Goal: Task Accomplishment & Management: Use online tool/utility

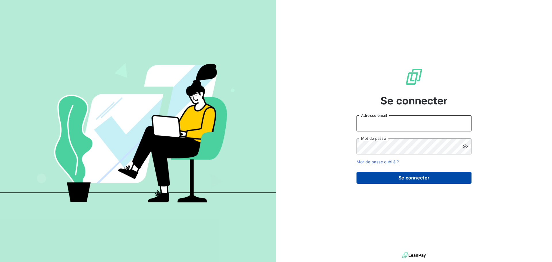
type input "[PERSON_NAME][EMAIL_ADDRESS][DOMAIN_NAME]"
click at [401, 176] on button "Se connecter" at bounding box center [413, 178] width 115 height 12
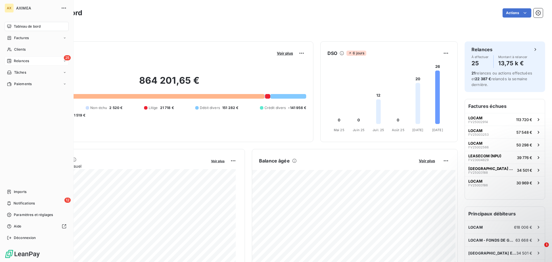
click at [31, 61] on div "25 Relances" at bounding box center [37, 60] width 64 height 9
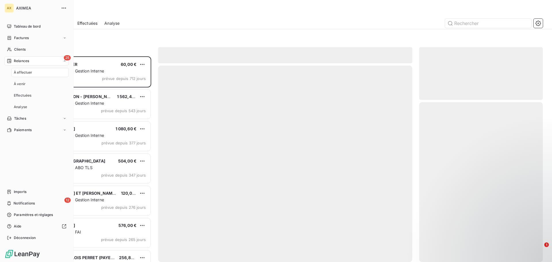
scroll to position [201, 119]
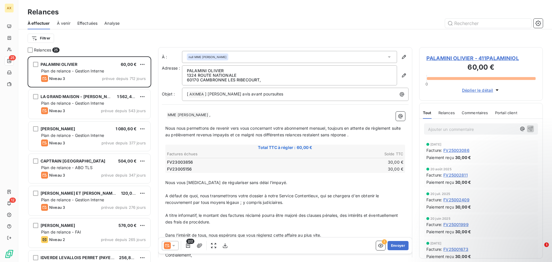
click at [137, 39] on div "Filtrer" at bounding box center [285, 38] width 515 height 11
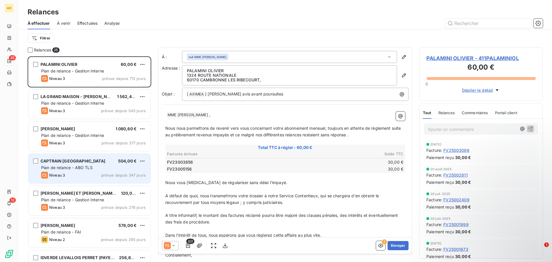
click at [78, 172] on div "Niveau 3 prévue depuis 347 jours" at bounding box center [93, 175] width 105 height 7
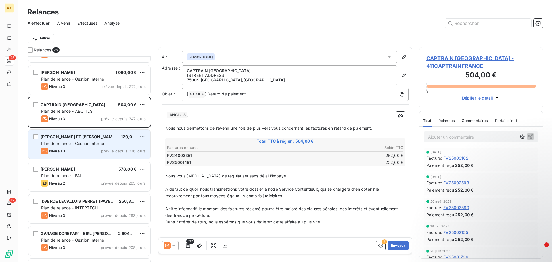
scroll to position [58, 0]
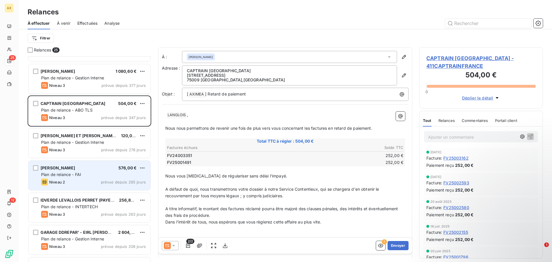
click at [66, 176] on span "Plan de relance - FAI" at bounding box center [61, 174] width 40 height 5
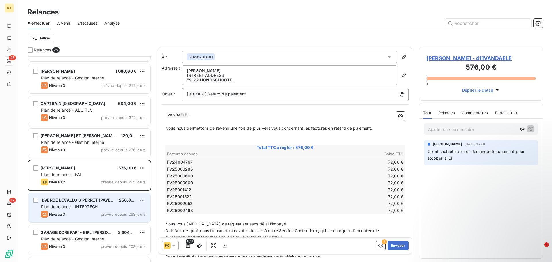
click at [71, 208] on span "Plan de relance - INTERTECH" at bounding box center [69, 206] width 57 height 5
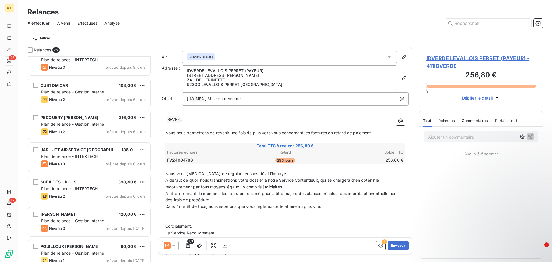
scroll to position [600, 0]
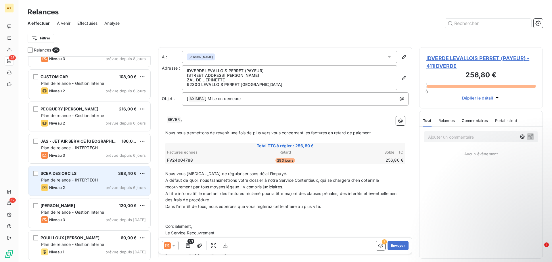
click at [83, 188] on div "Niveau 2 prévue depuis 6 jours" at bounding box center [93, 187] width 105 height 7
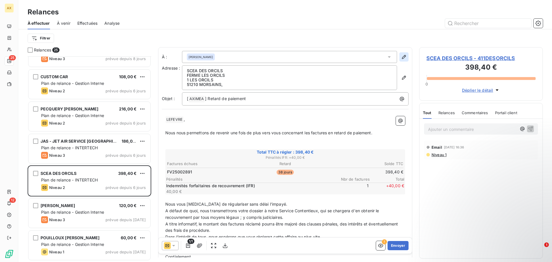
click at [402, 58] on icon "button" at bounding box center [404, 57] width 4 height 4
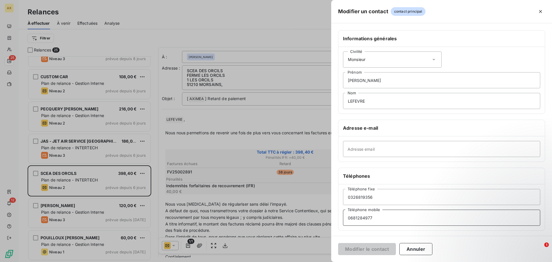
drag, startPoint x: 376, startPoint y: 216, endPoint x: 341, endPoint y: 217, distance: 34.8
click at [341, 217] on div "[PHONE_NUMBER] Téléphone fixe [PHONE_NUMBER] Téléphone mobile" at bounding box center [441, 207] width 206 height 46
click at [543, 13] on icon "button" at bounding box center [541, 12] width 6 height 6
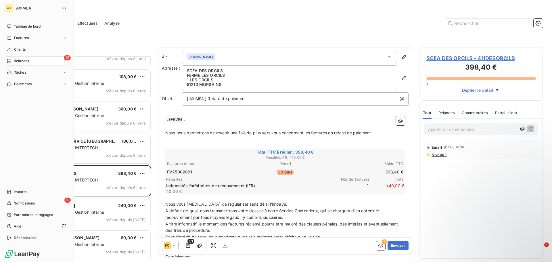
click at [20, 63] on span "Relances" at bounding box center [21, 60] width 15 height 5
click at [27, 70] on span "À effectuer" at bounding box center [23, 72] width 19 height 5
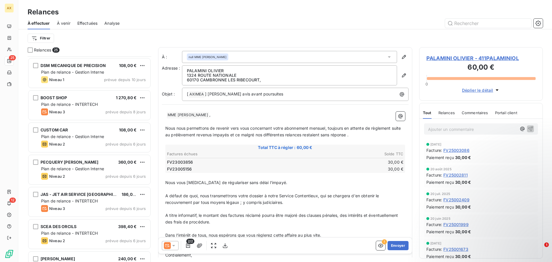
scroll to position [600, 0]
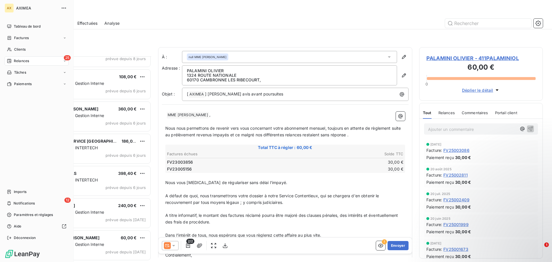
click at [21, 10] on span "AXIMEA" at bounding box center [36, 8] width 41 height 5
click at [25, 9] on span "AXIMEA" at bounding box center [36, 8] width 41 height 5
click at [9, 8] on div "AX" at bounding box center [9, 7] width 9 height 9
click at [21, 62] on span "Relances" at bounding box center [21, 60] width 15 height 5
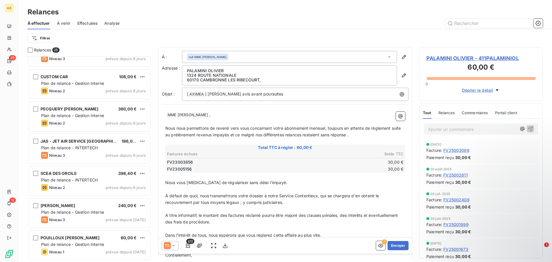
click at [120, 36] on div "Filtrer" at bounding box center [285, 38] width 515 height 11
click at [66, 23] on span "À venir" at bounding box center [64, 23] width 14 height 6
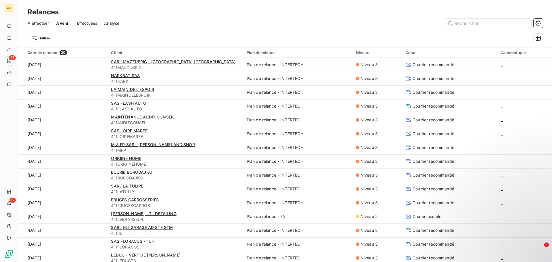
click at [83, 22] on span "Effectuées" at bounding box center [87, 23] width 20 height 6
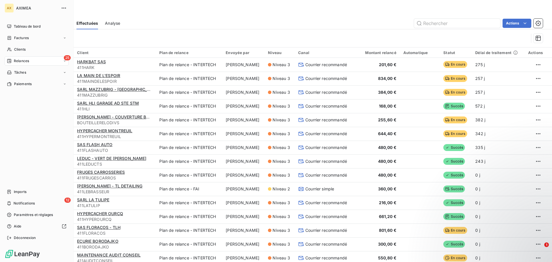
click at [17, 6] on span "AXIMEA" at bounding box center [36, 8] width 41 height 5
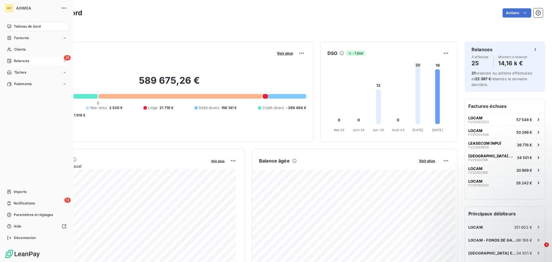
click at [19, 62] on span "Relances" at bounding box center [21, 60] width 15 height 5
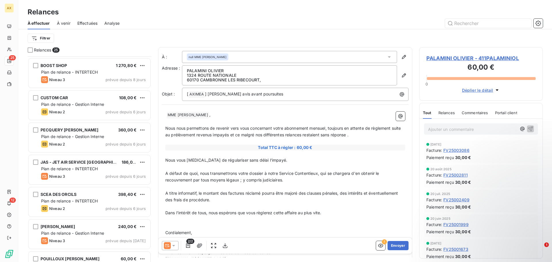
scroll to position [600, 0]
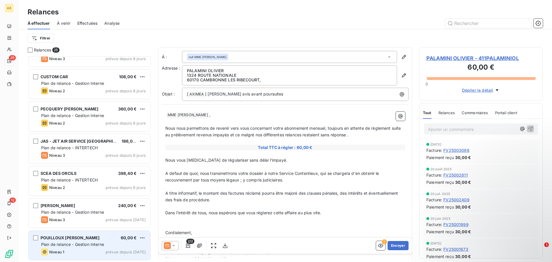
click at [73, 244] on span "Plan de relance - Gestion Interne" at bounding box center [72, 244] width 63 height 5
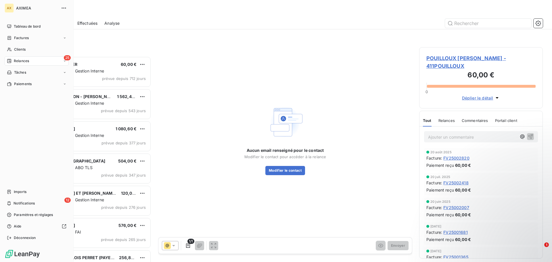
click at [26, 61] on span "Relances" at bounding box center [21, 60] width 15 height 5
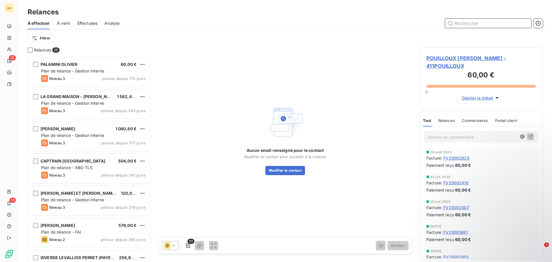
click at [481, 24] on input "text" at bounding box center [488, 23] width 86 height 9
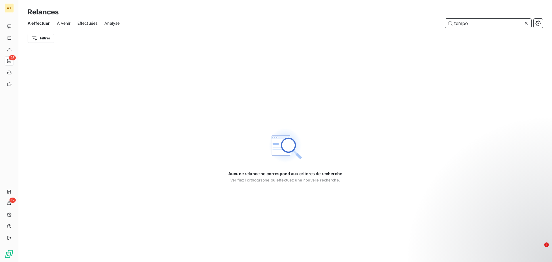
click at [65, 24] on span "À venir" at bounding box center [64, 23] width 14 height 6
type input "tempo"
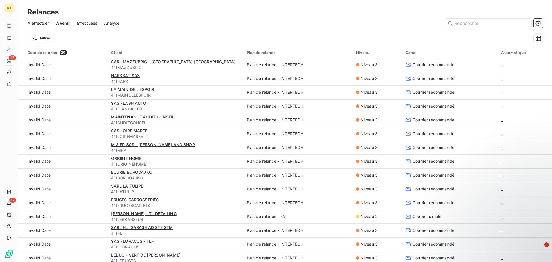
click at [85, 25] on span "Effectuées" at bounding box center [87, 23] width 20 height 6
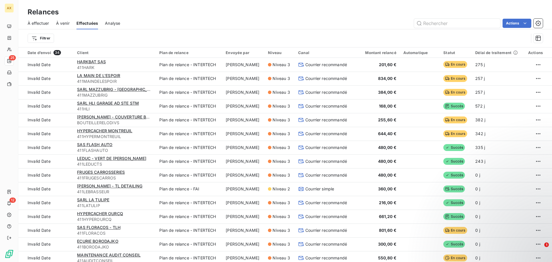
click at [114, 25] on span "Analyse" at bounding box center [112, 23] width 15 height 6
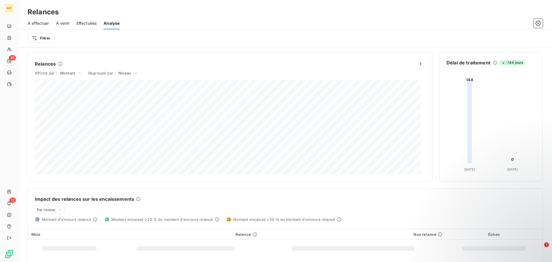
click at [87, 24] on span "Effectuées" at bounding box center [86, 23] width 20 height 6
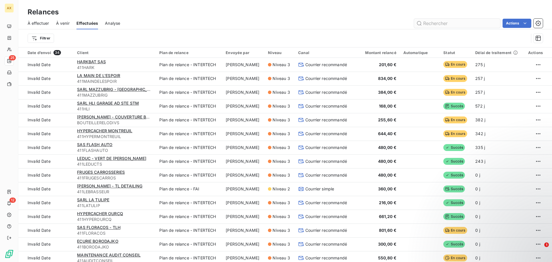
click at [469, 23] on input "text" at bounding box center [457, 23] width 86 height 9
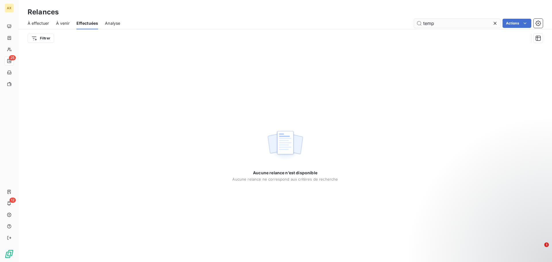
type input "tempo"
click at [43, 25] on span "À effectuer" at bounding box center [39, 23] width 22 height 6
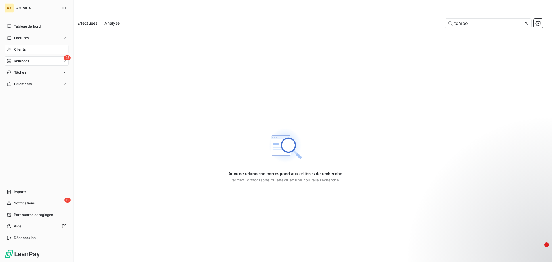
click at [22, 51] on span "Clients" at bounding box center [19, 49] width 11 height 5
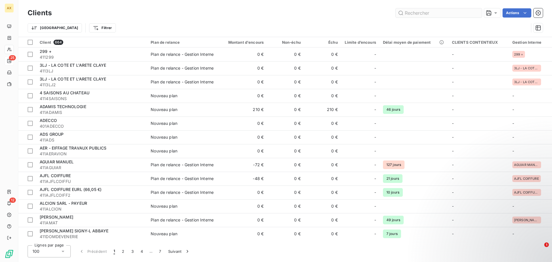
click at [442, 13] on input "text" at bounding box center [439, 12] width 86 height 9
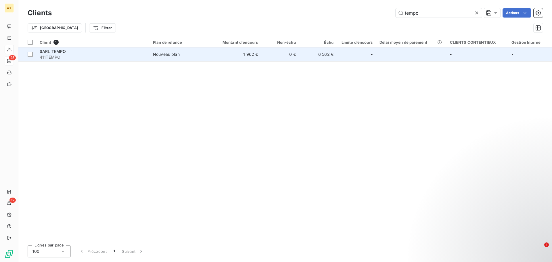
type input "tempo"
click at [69, 54] on span "411TEMPO" at bounding box center [93, 57] width 106 height 6
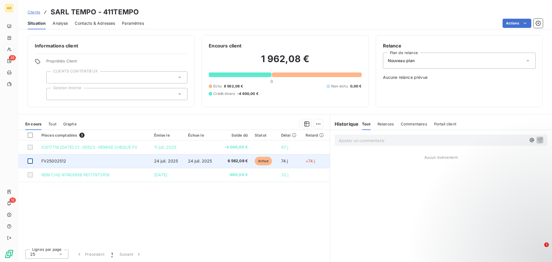
drag, startPoint x: 32, startPoint y: 147, endPoint x: 30, endPoint y: 161, distance: 13.9
click at [32, 148] on div at bounding box center [30, 147] width 5 height 5
click at [30, 162] on div at bounding box center [30, 160] width 5 height 5
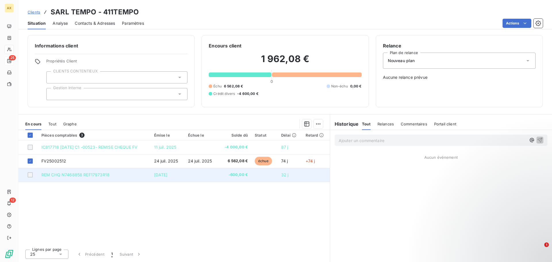
click at [32, 176] on div at bounding box center [30, 174] width 5 height 5
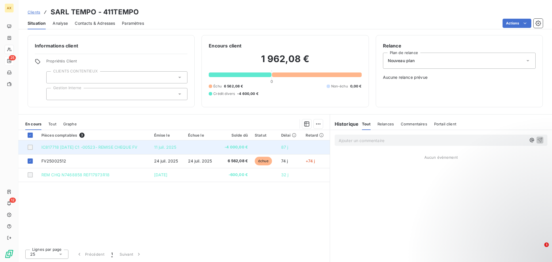
click at [32, 151] on td at bounding box center [28, 147] width 20 height 14
click at [30, 151] on td at bounding box center [28, 147] width 20 height 14
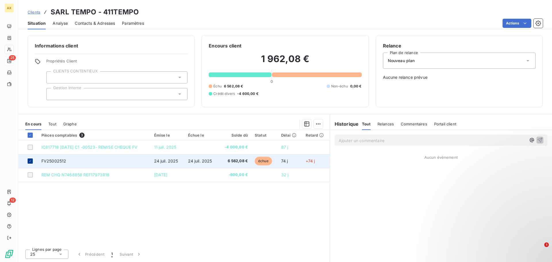
click at [30, 162] on icon at bounding box center [29, 160] width 3 height 3
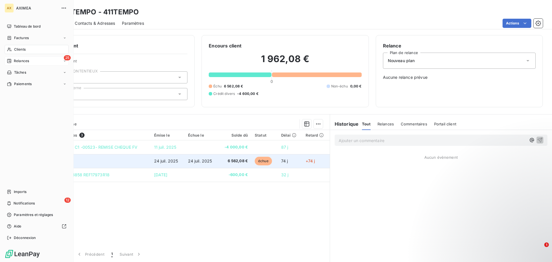
click at [20, 62] on span "Relances" at bounding box center [21, 60] width 15 height 5
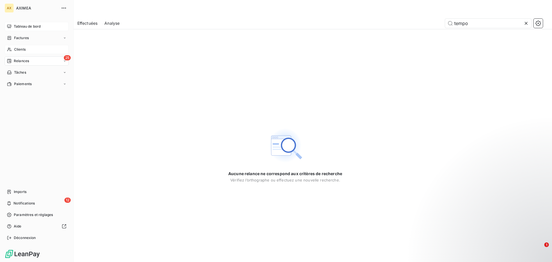
click at [26, 23] on div "Tableau de bord" at bounding box center [37, 26] width 64 height 9
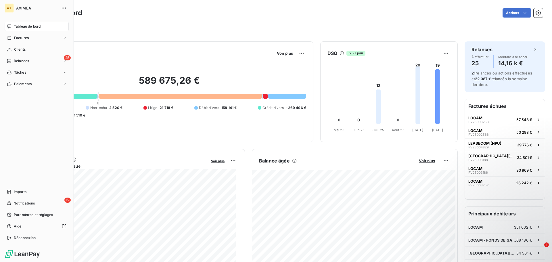
drag, startPoint x: 18, startPoint y: 61, endPoint x: 76, endPoint y: 63, distance: 58.4
click at [18, 61] on span "Relances" at bounding box center [21, 60] width 15 height 5
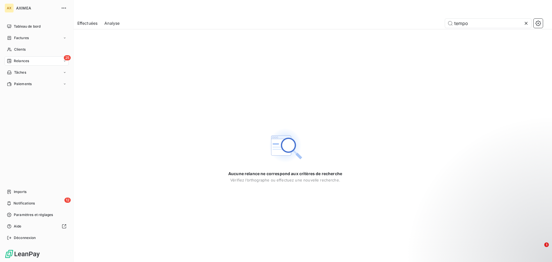
click at [42, 61] on div "25 Relances" at bounding box center [37, 60] width 64 height 9
click at [39, 72] on div "À effectuer" at bounding box center [39, 72] width 57 height 9
click at [47, 61] on div "25 Relances" at bounding box center [37, 60] width 64 height 9
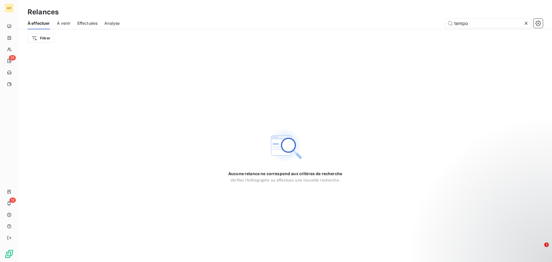
click at [45, 24] on span "À effectuer" at bounding box center [39, 23] width 22 height 6
click at [66, 22] on span "À venir" at bounding box center [64, 23] width 14 height 6
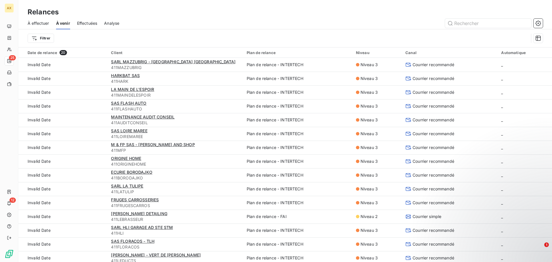
click at [41, 23] on span "À effectuer" at bounding box center [39, 23] width 22 height 6
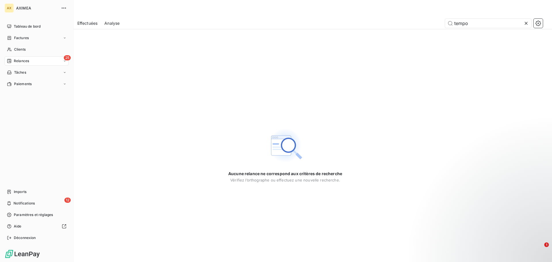
click at [20, 61] on span "Relances" at bounding box center [21, 60] width 15 height 5
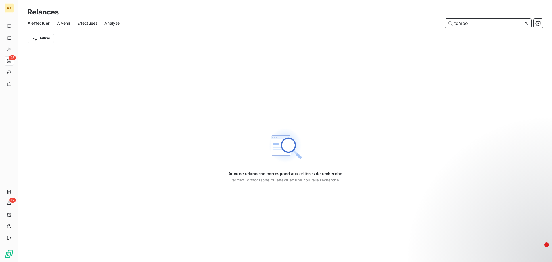
drag, startPoint x: 468, startPoint y: 24, endPoint x: 453, endPoint y: 24, distance: 15.8
click at [448, 25] on input "tempo" at bounding box center [488, 23] width 86 height 9
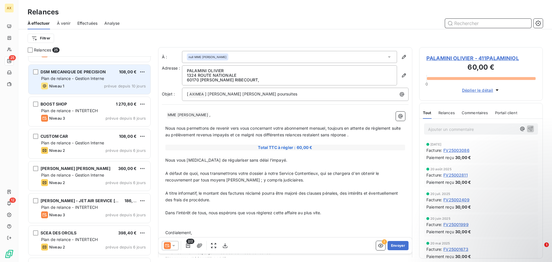
scroll to position [547, 0]
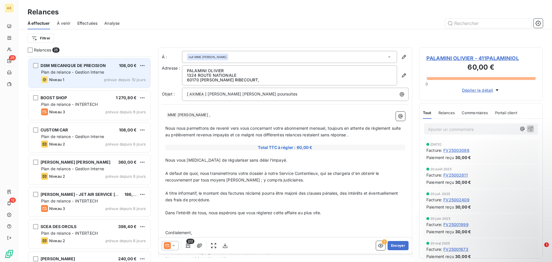
click at [68, 135] on span "Plan de relance - Gestion Interne" at bounding box center [72, 136] width 63 height 5
